Goal: Task Accomplishment & Management: Manage account settings

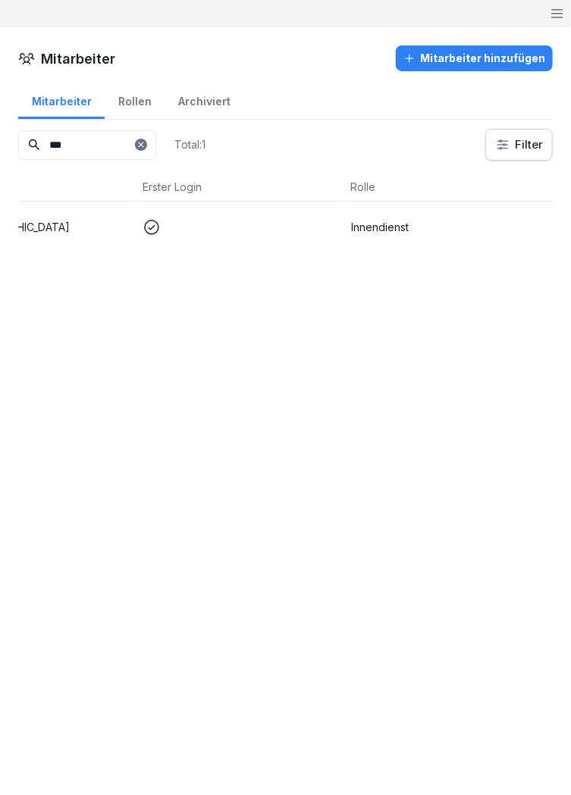
scroll to position [0, 346]
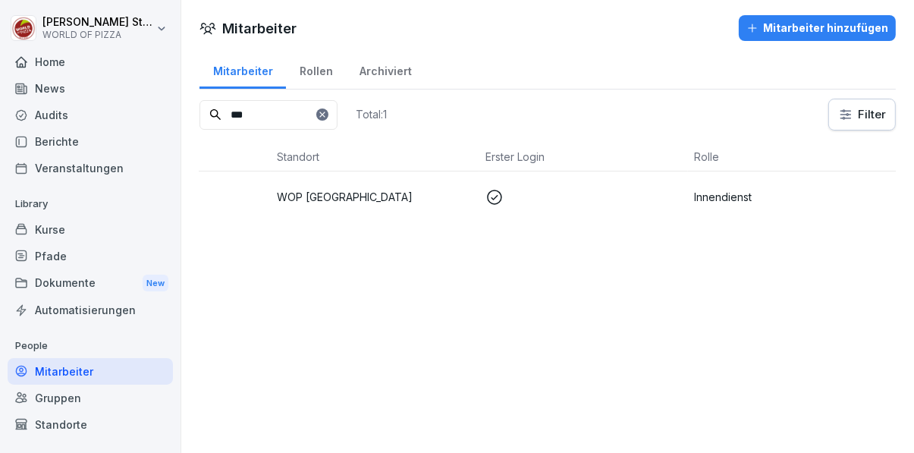
type input "***"
click at [356, 193] on p "WOP [GEOGRAPHIC_DATA]" at bounding box center [375, 197] width 196 height 16
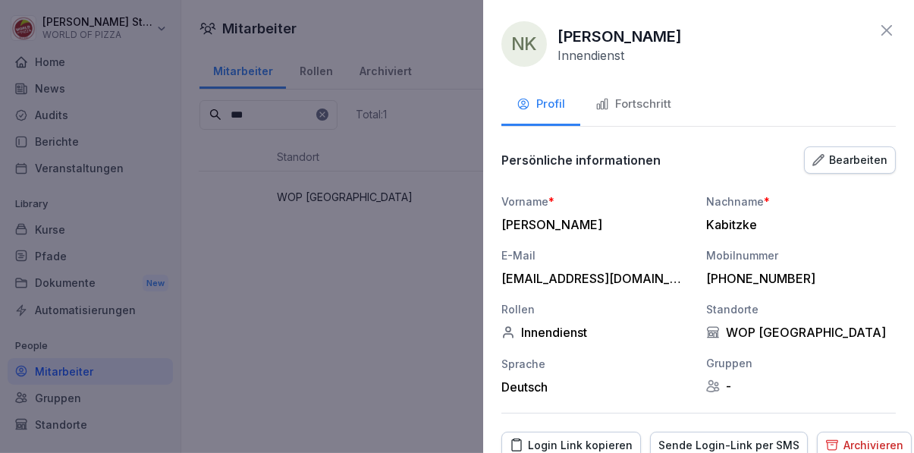
click at [638, 101] on div "Fortschritt" at bounding box center [633, 104] width 76 height 17
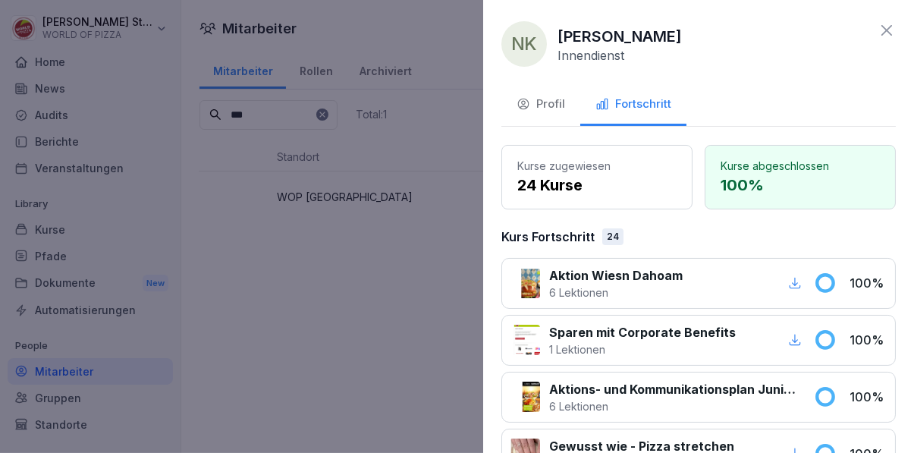
click at [419, 277] on div at bounding box center [457, 226] width 914 height 453
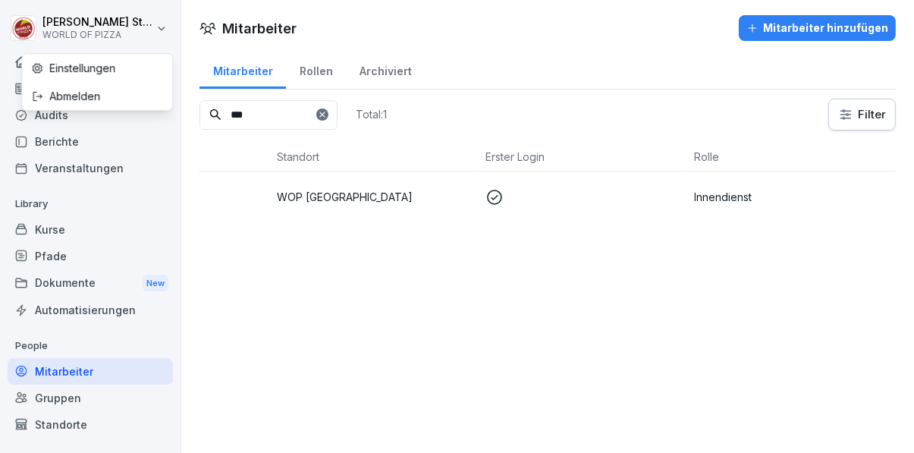
click at [80, 27] on html "[PERSON_NAME] WORLD OF PIZZA Home News Audits Berichte Veranstaltungen Library …" at bounding box center [457, 226] width 914 height 453
click at [89, 94] on div "Abmelden" at bounding box center [97, 96] width 150 height 28
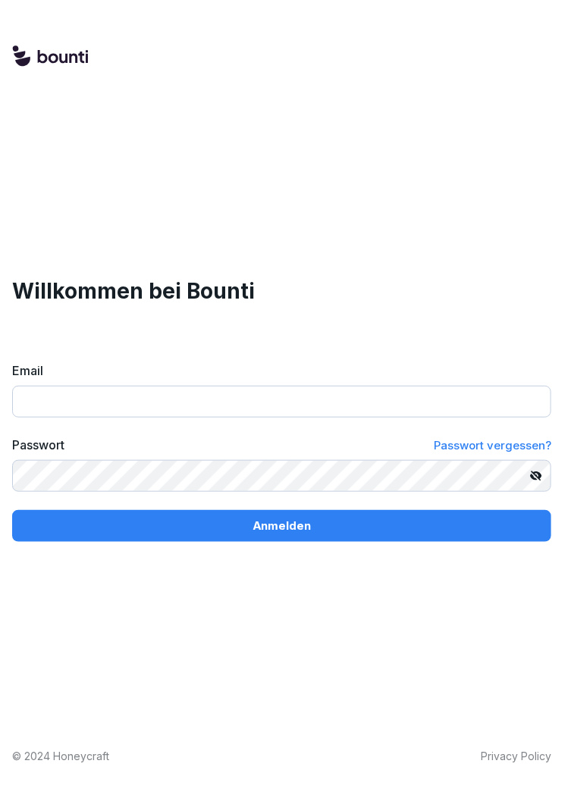
click at [117, 418] on input "Email" at bounding box center [281, 402] width 539 height 32
type input "**********"
click at [12, 452] on button "Anmelden" at bounding box center [281, 526] width 539 height 32
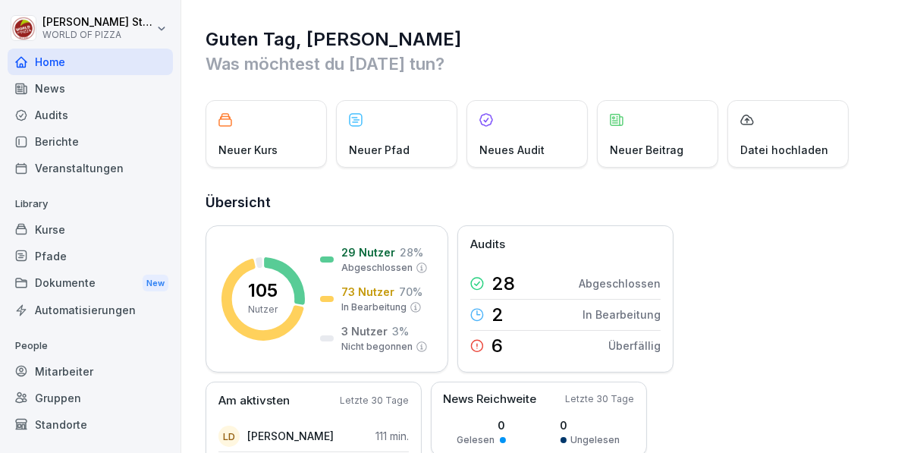
click at [110, 374] on div "Mitarbeiter" at bounding box center [90, 371] width 165 height 27
click at [134, 378] on div "Mitarbeiter" at bounding box center [90, 371] width 165 height 27
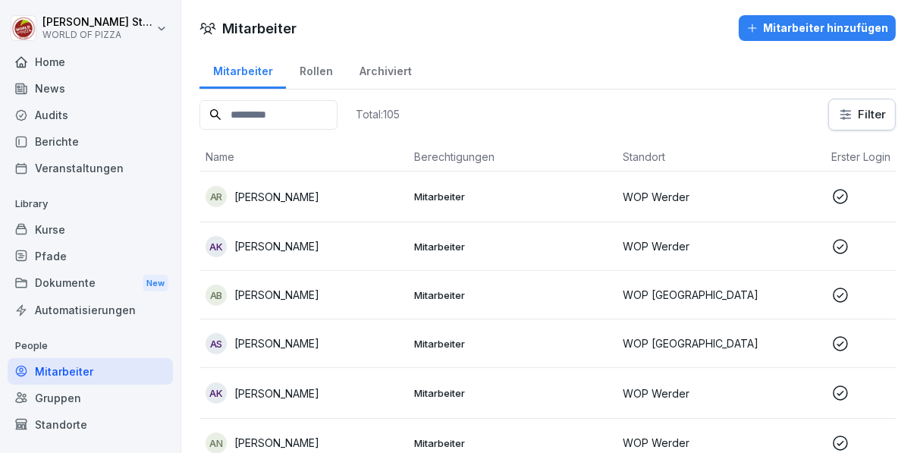
click at [327, 118] on input at bounding box center [268, 115] width 138 height 30
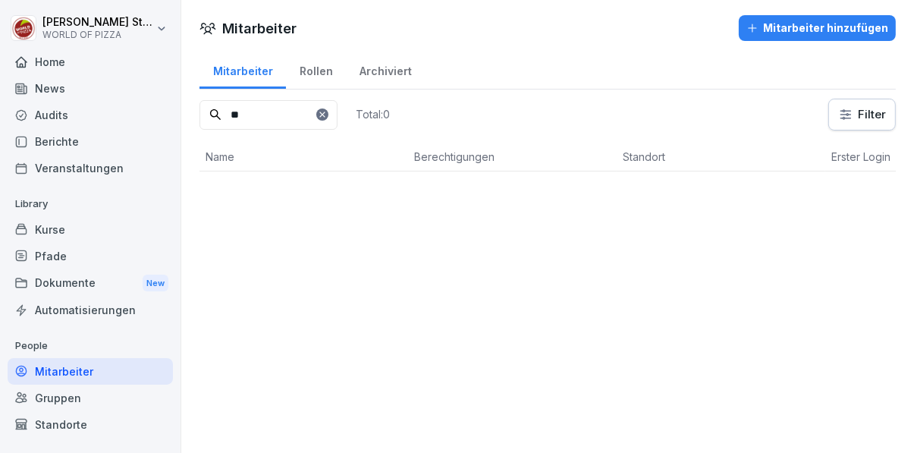
type input "*"
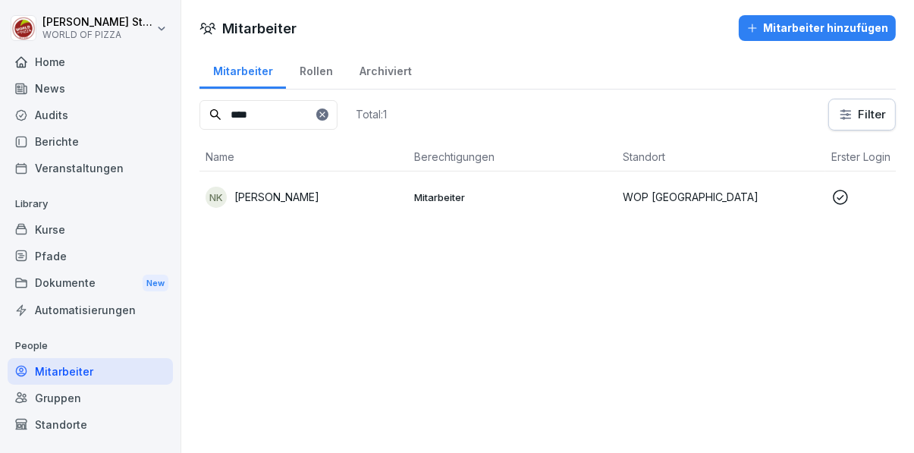
type input "****"
click at [316, 200] on div "NK Nolan Kabitzke" at bounding box center [303, 197] width 196 height 21
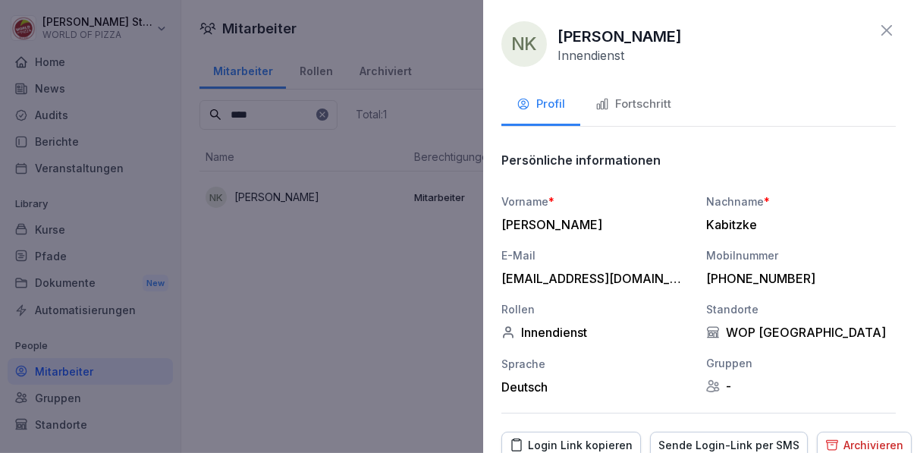
click at [570, 97] on div "Fortschritt" at bounding box center [633, 104] width 76 height 17
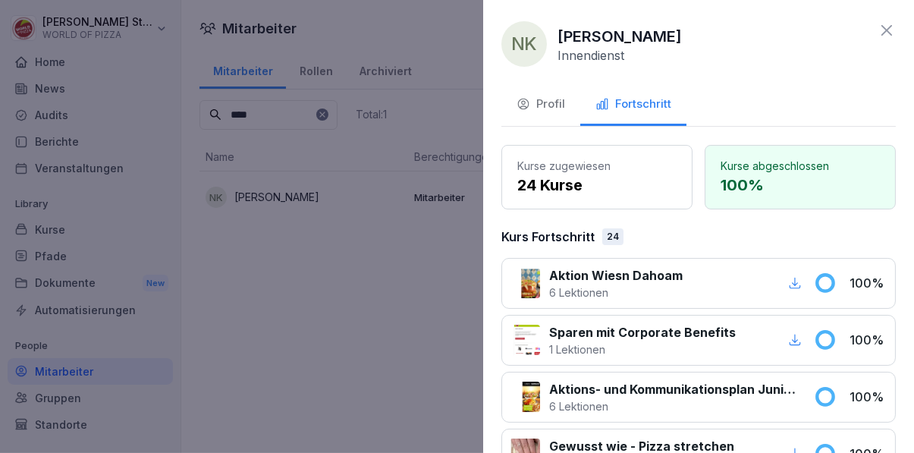
click at [394, 359] on div at bounding box center [457, 226] width 914 height 453
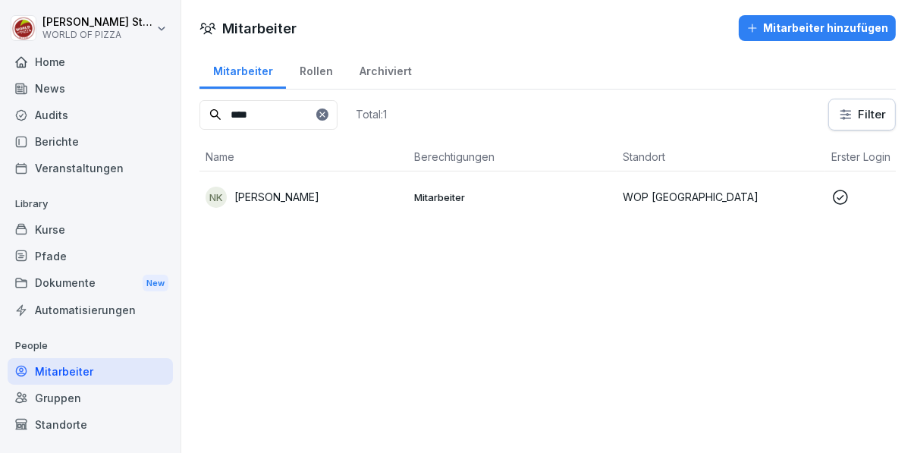
click at [102, 145] on div "Berichte" at bounding box center [90, 141] width 165 height 27
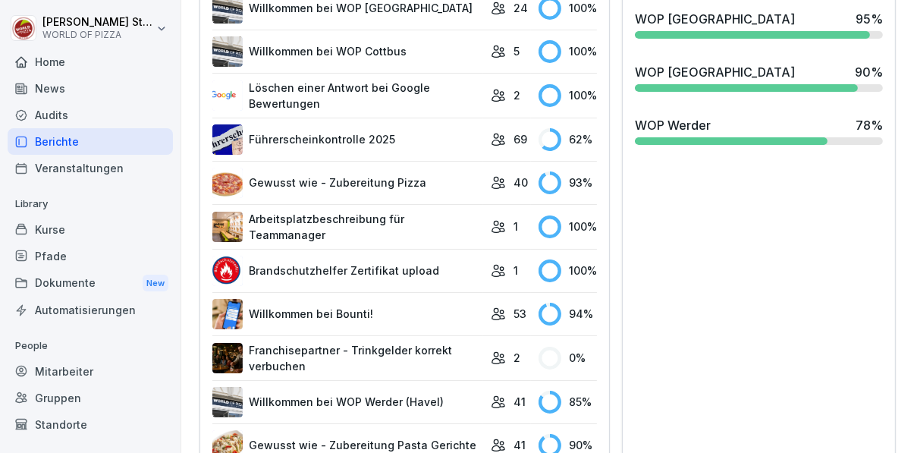
scroll to position [629, 0]
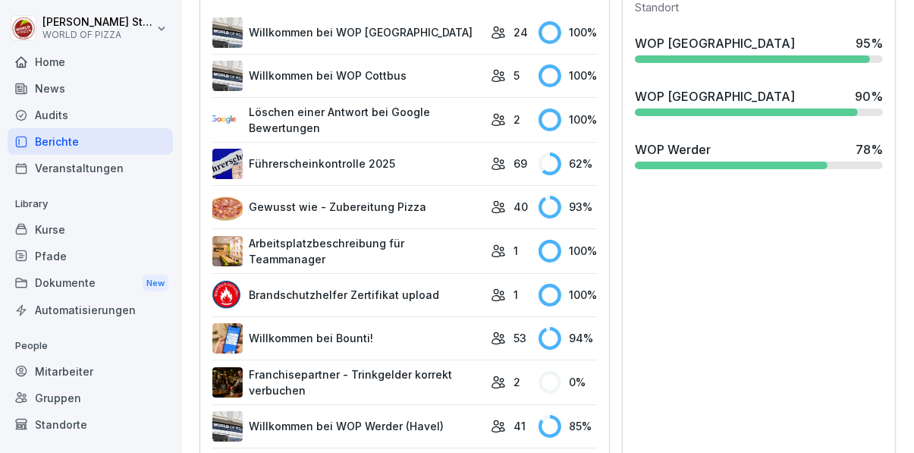
click at [83, 69] on div "Home" at bounding box center [90, 62] width 165 height 27
